Goal: Task Accomplishment & Management: Manage account settings

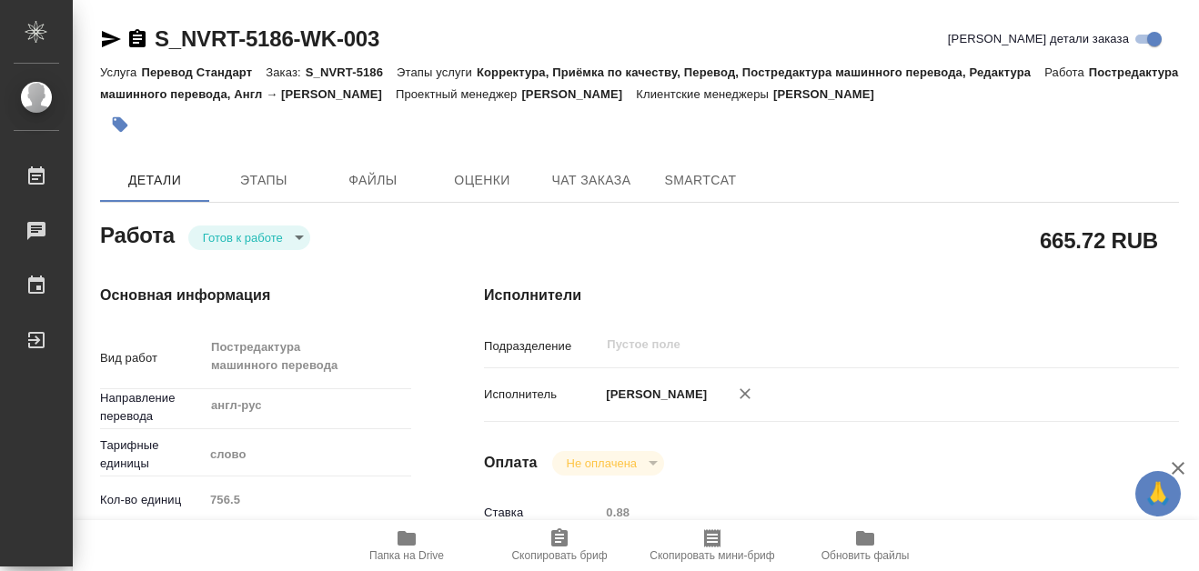
type textarea "x"
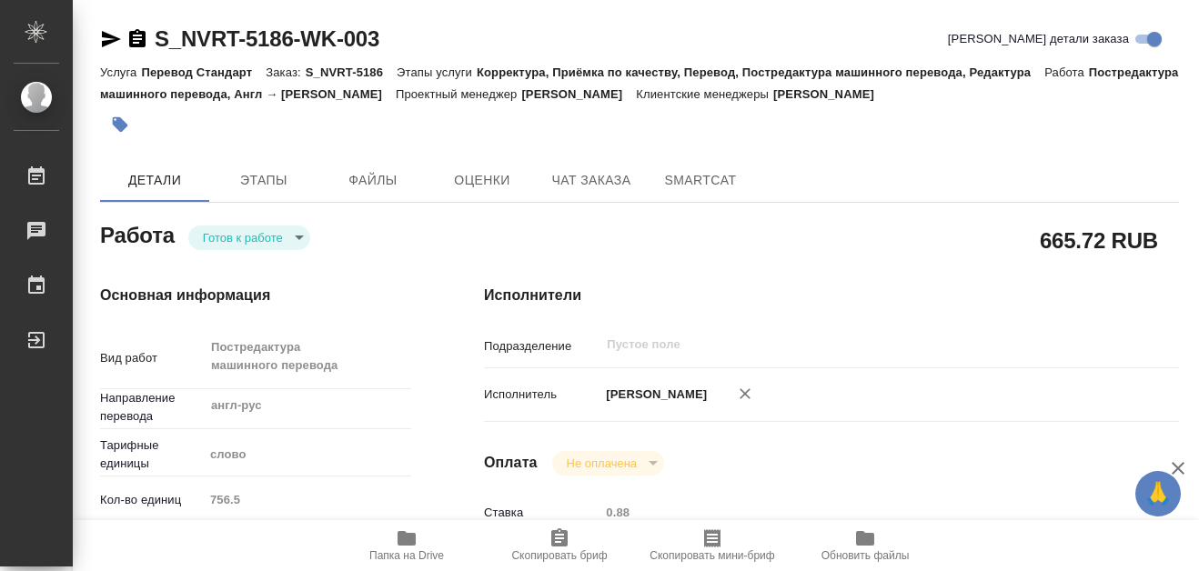
type textarea "x"
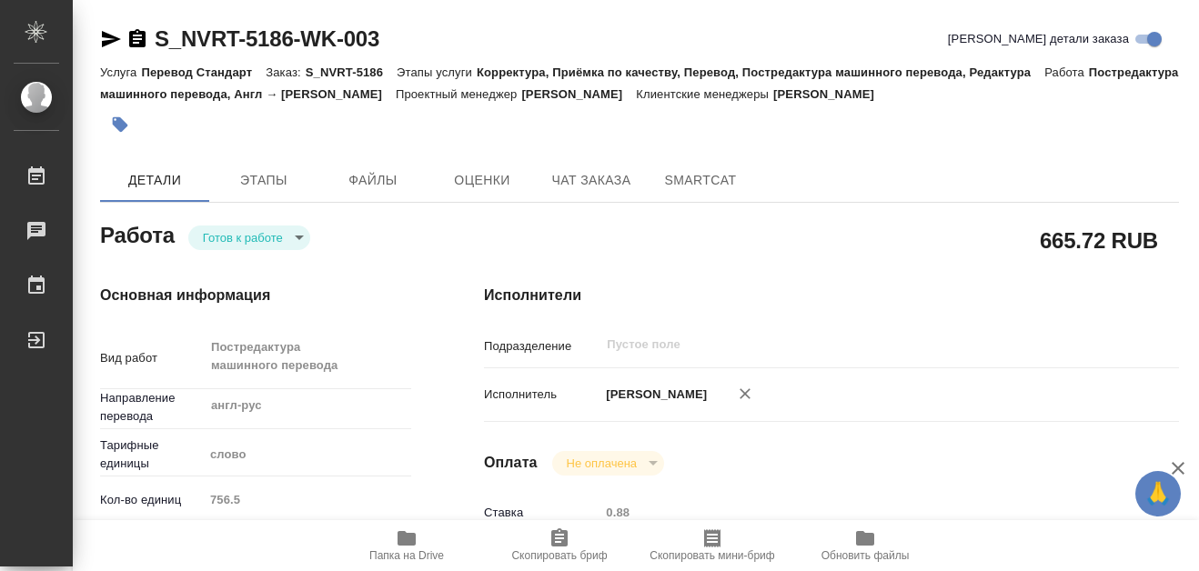
type textarea "x"
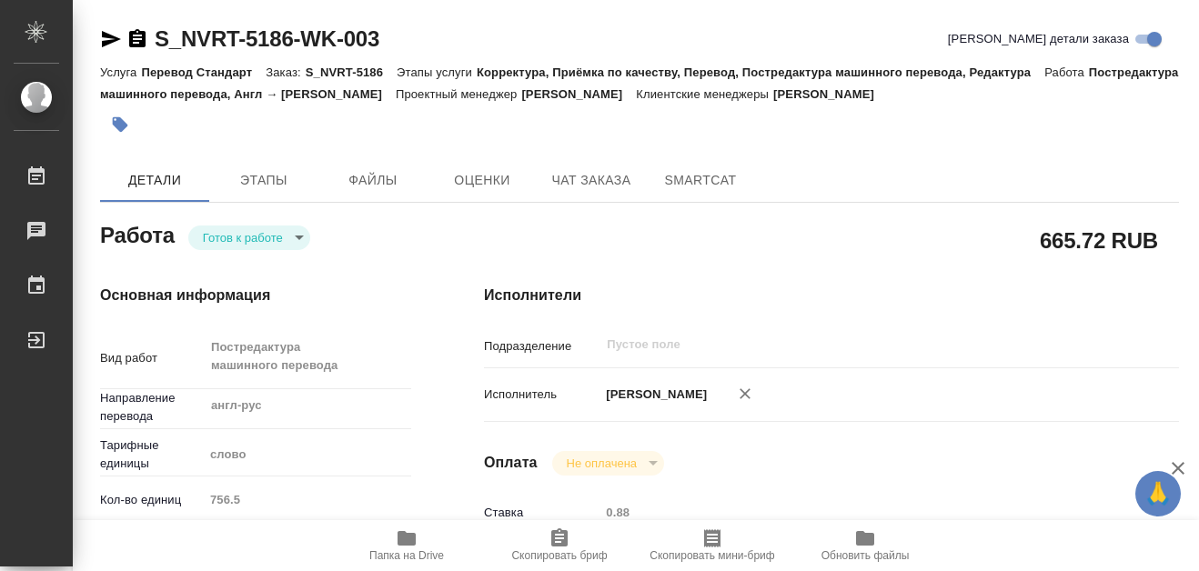
type textarea "x"
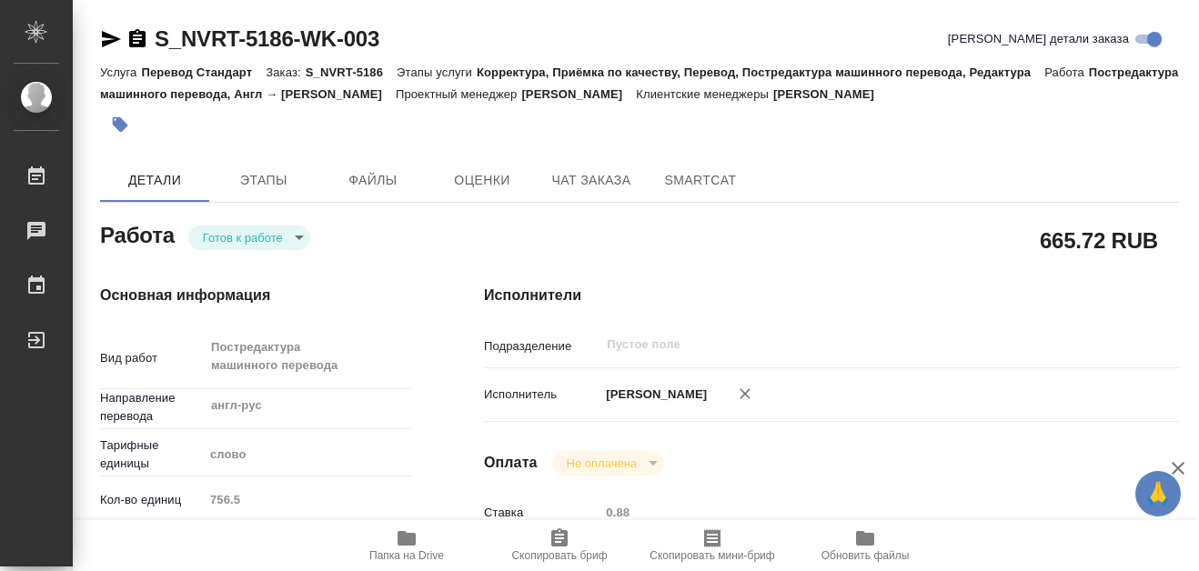
type textarea "x"
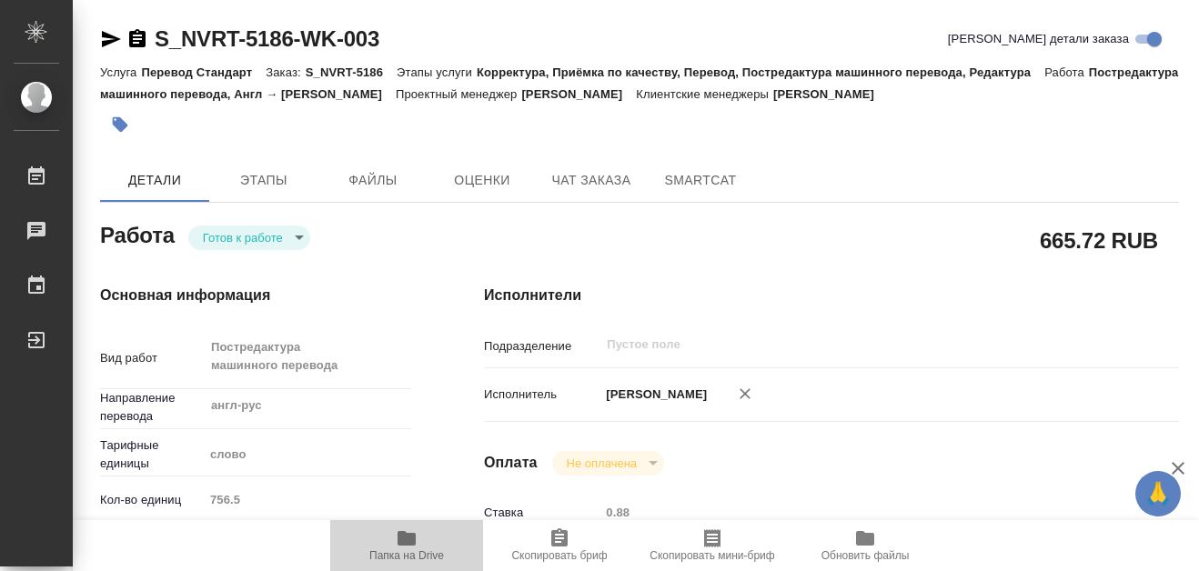
click at [411, 533] on icon "button" at bounding box center [406, 538] width 18 height 15
click at [409, 534] on icon "button" at bounding box center [406, 538] width 18 height 15
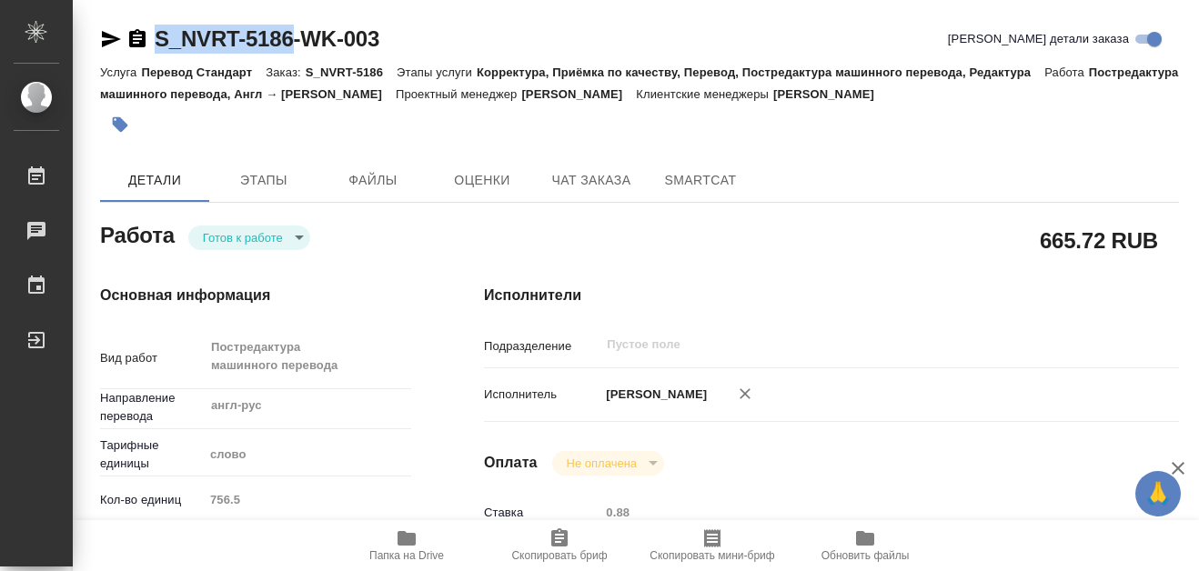
drag, startPoint x: 157, startPoint y: 23, endPoint x: 289, endPoint y: 39, distance: 132.9
copy link "S_NVRT-5186"
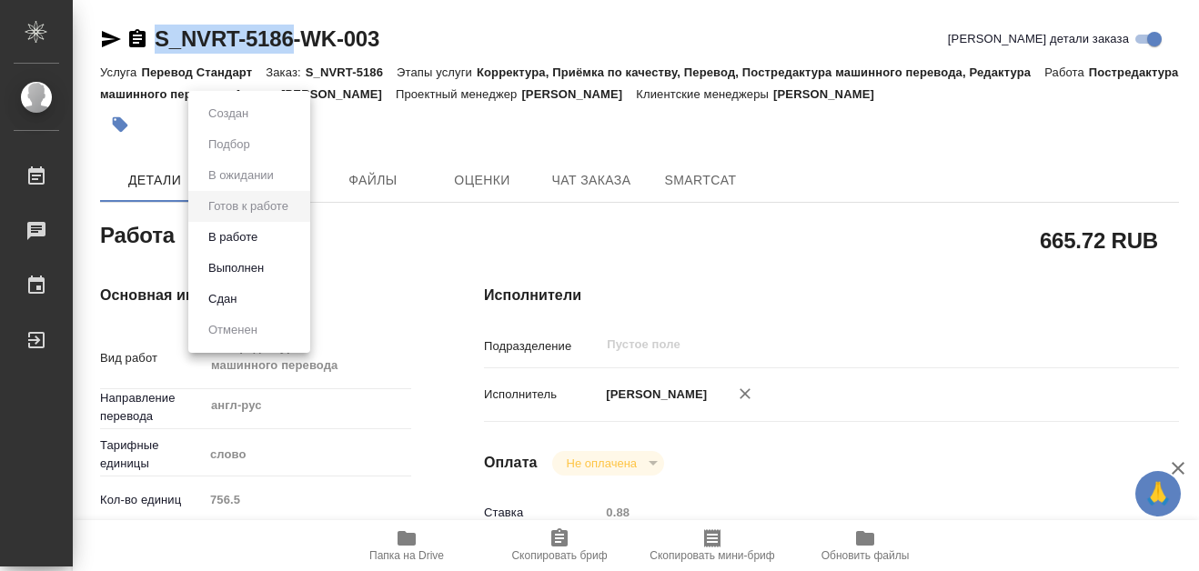
click at [297, 240] on body "🙏 .cls-1 fill:#fff; AWATERA [PERSON_NAME] 0 Чаты График Выйти S_NVRT-5186-WK-00…" at bounding box center [599, 285] width 1199 height 571
click at [252, 274] on button "Выполнен" at bounding box center [236, 268] width 66 height 20
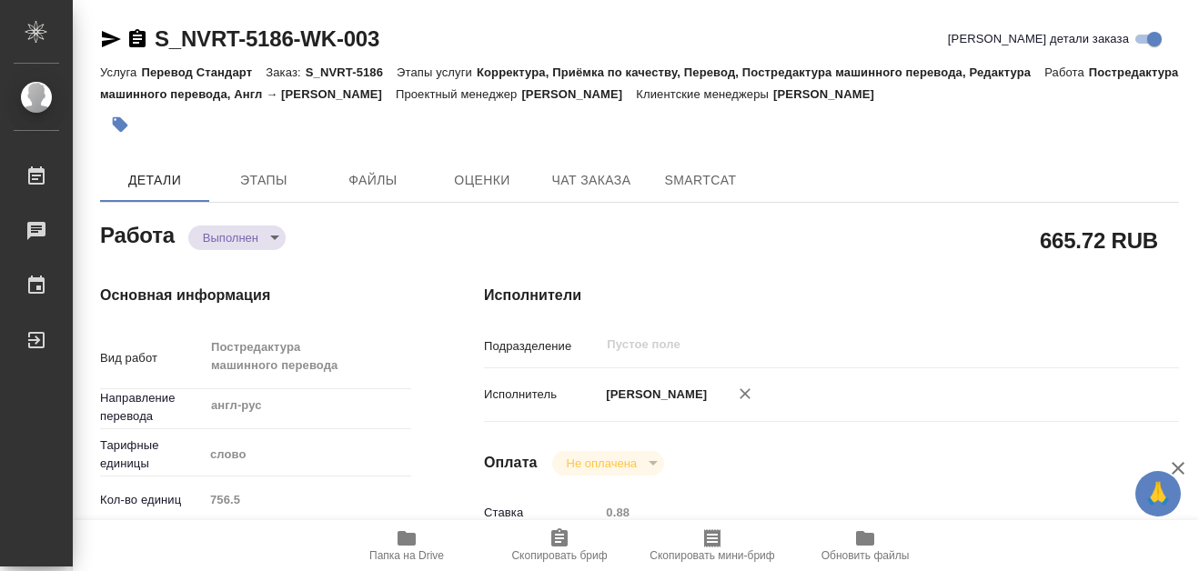
type textarea "x"
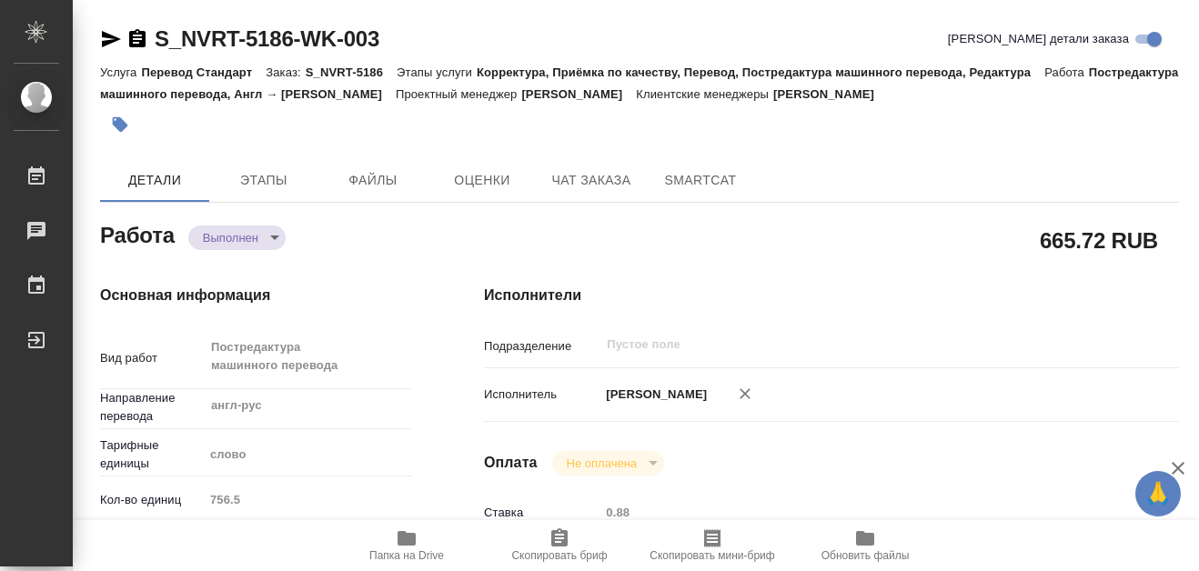
type textarea "x"
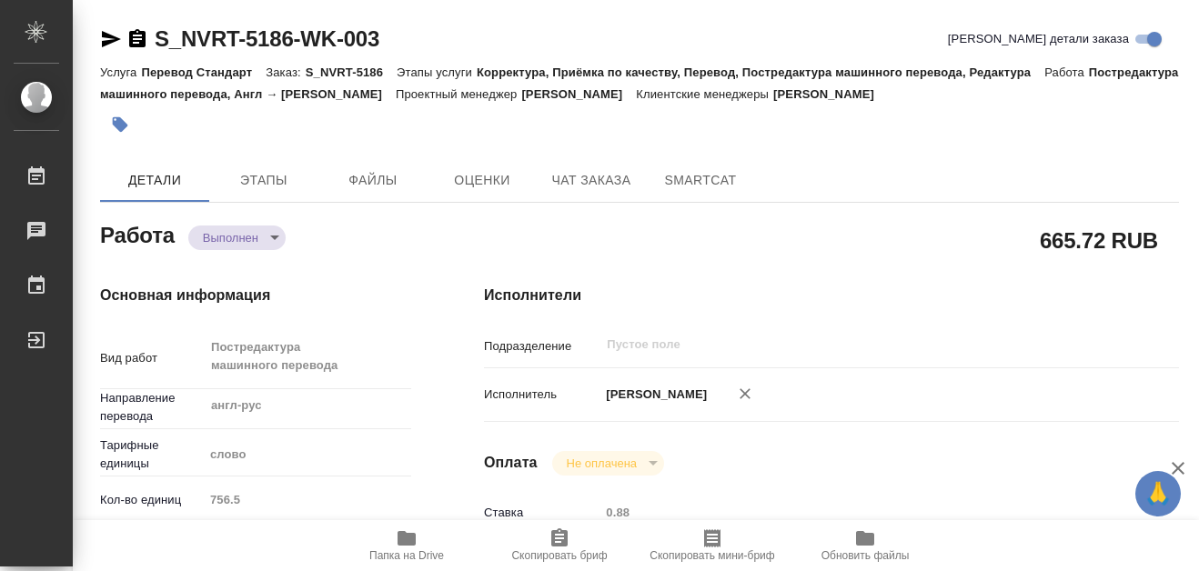
type textarea "x"
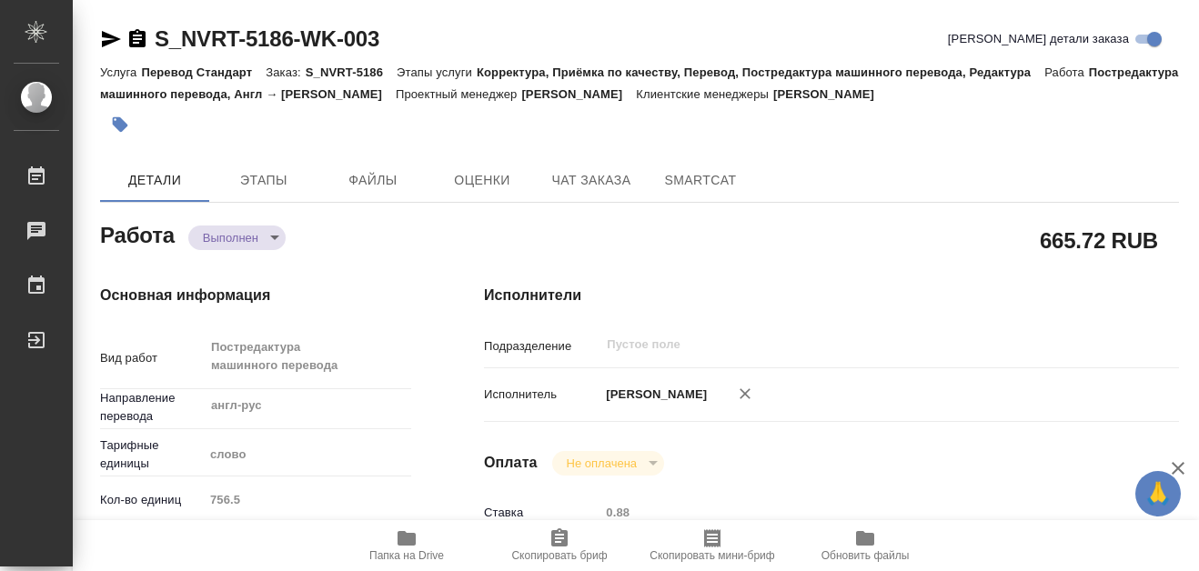
type textarea "x"
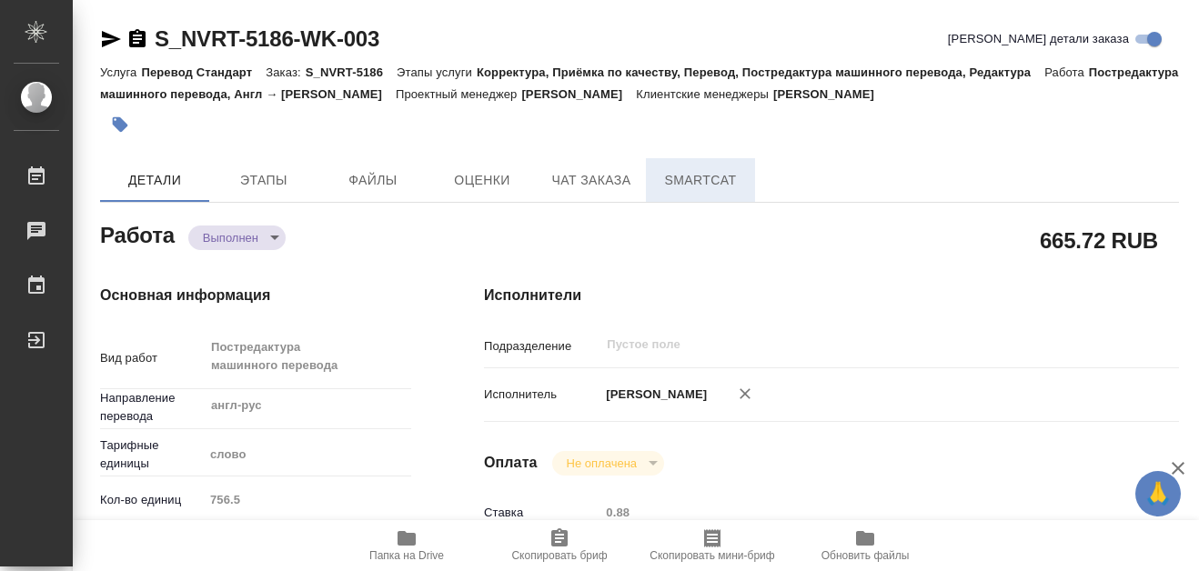
click at [695, 176] on span "SmartCat" at bounding box center [700, 180] width 87 height 23
